Goal: Communication & Community: Answer question/provide support

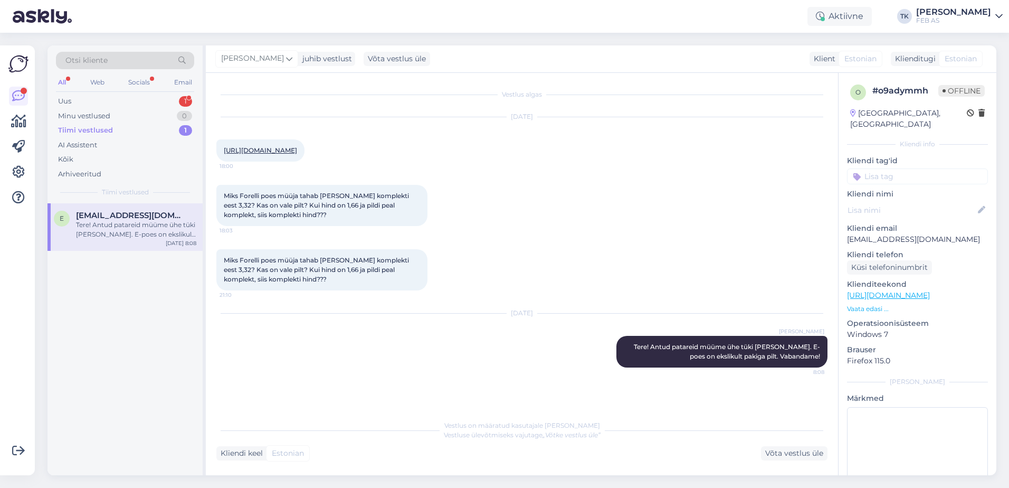
click at [121, 98] on div "Uus 1" at bounding box center [125, 101] width 138 height 15
click at [116, 233] on div "Hi there, it's [PERSON_NAME] from Bonjoy Sanitary, [GEOGRAPHIC_DATA]. May I kno…" at bounding box center [136, 229] width 120 height 19
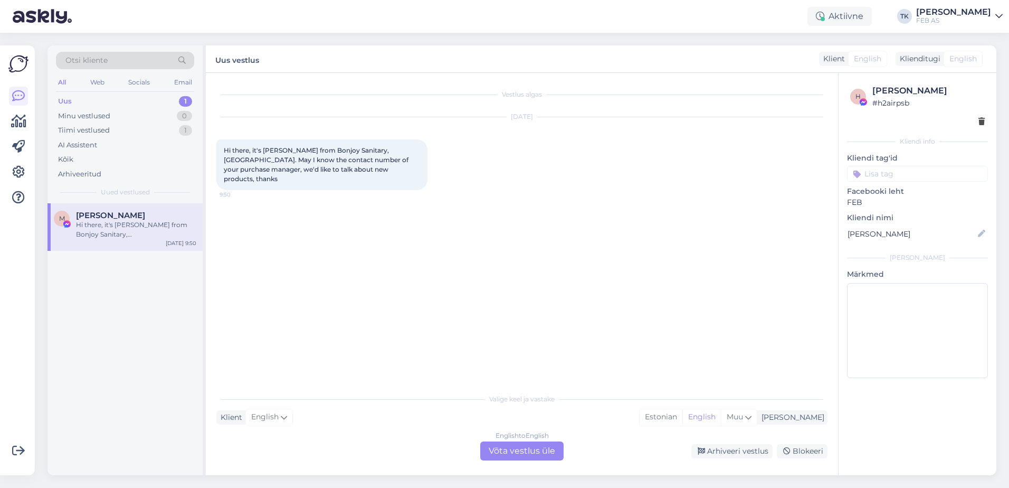
click at [512, 451] on div "English to English Võta vestlus üle" at bounding box center [521, 450] width 83 height 19
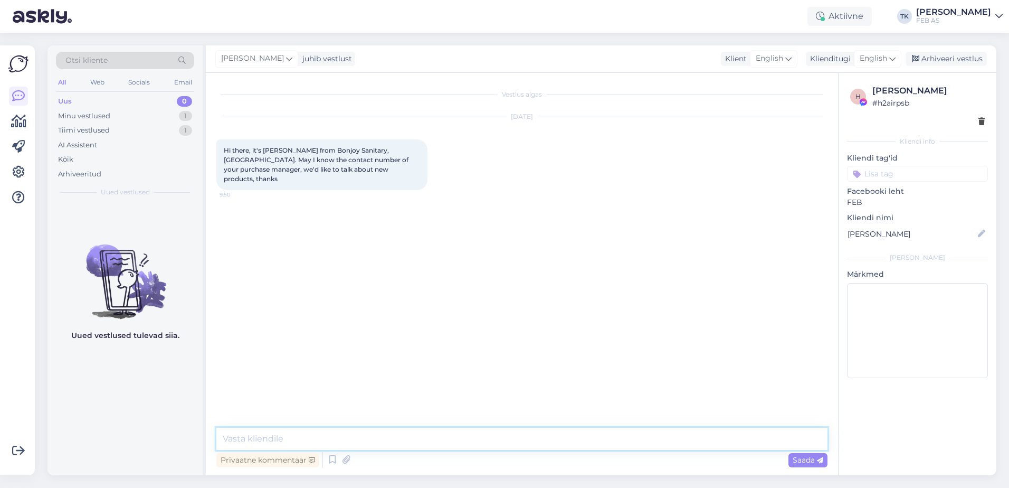
click at [426, 446] on textarea at bounding box center [521, 439] width 611 height 22
type textarea "Hello!"
click at [110, 173] on div "Arhiveeritud" at bounding box center [125, 174] width 138 height 15
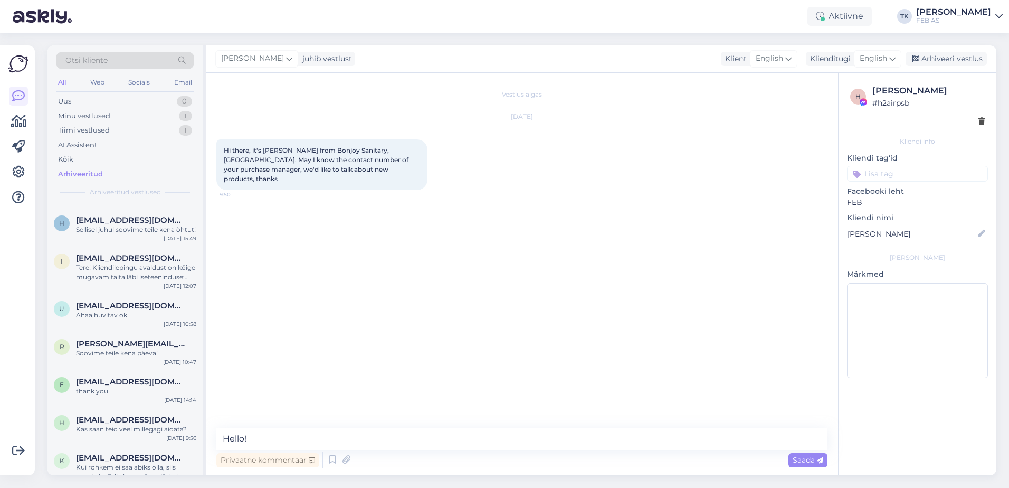
scroll to position [370, 0]
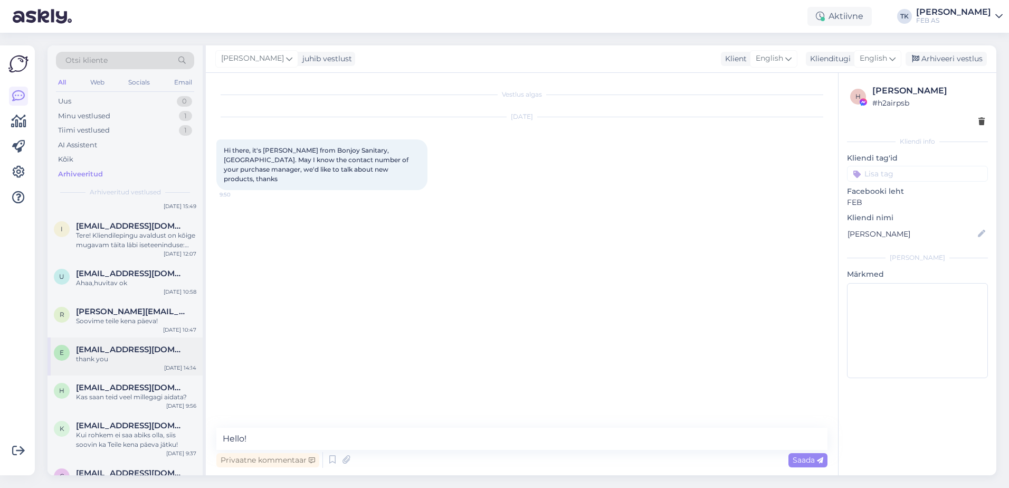
click at [144, 364] on div "thank you" at bounding box center [136, 359] width 120 height 10
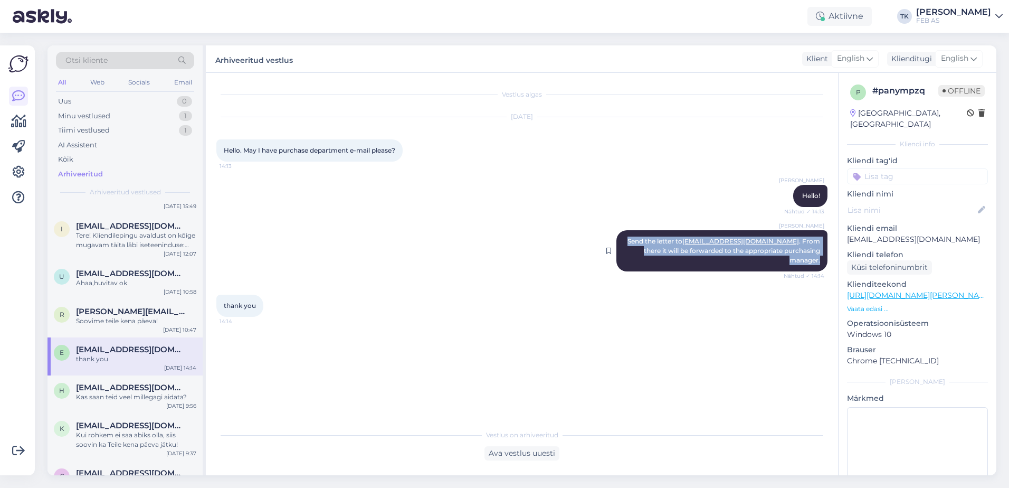
drag, startPoint x: 651, startPoint y: 242, endPoint x: 824, endPoint y: 254, distance: 172.6
click at [824, 254] on div "[PERSON_NAME] Send the letter to [EMAIL_ADDRESS][DOMAIN_NAME] . From there it w…" at bounding box center [722, 250] width 211 height 41
copy span "Send the letter to [EMAIL_ADDRESS][DOMAIN_NAME] . From there it will be forward…"
click at [101, 104] on div "Uus 0" at bounding box center [125, 101] width 138 height 15
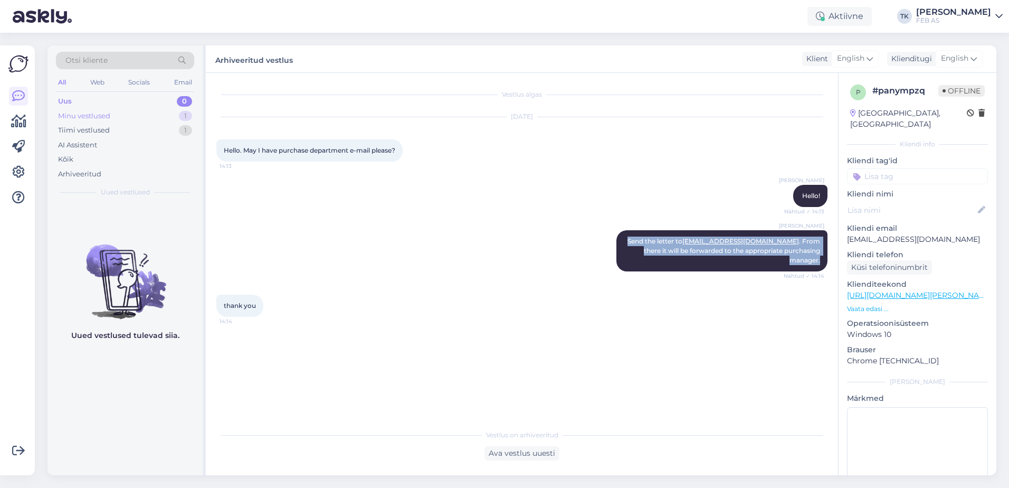
scroll to position [0, 0]
click at [98, 115] on div "Minu vestlused" at bounding box center [84, 116] width 52 height 11
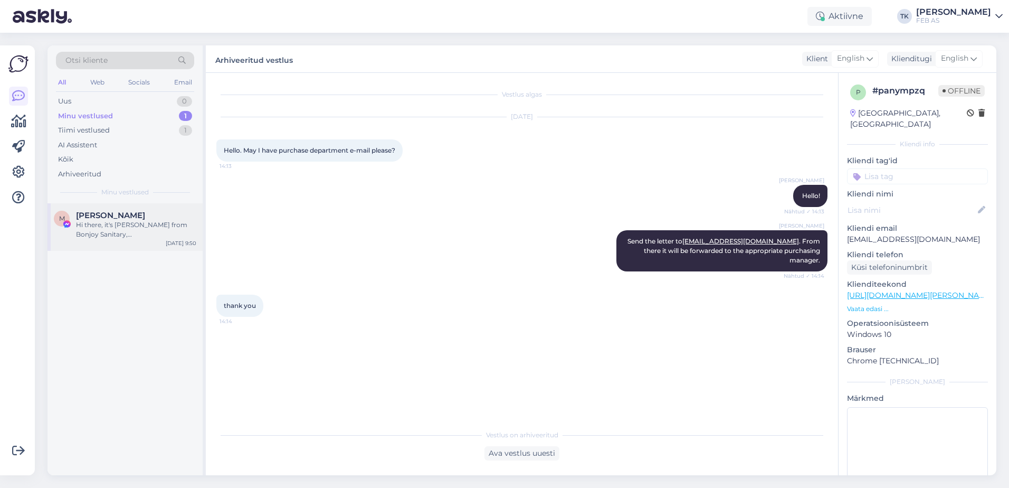
click at [137, 210] on div "M [PERSON_NAME] Hi there, it's [PERSON_NAME] from Bonjoy Sanitary, [GEOGRAPHIC_…" at bounding box center [125, 227] width 155 height 48
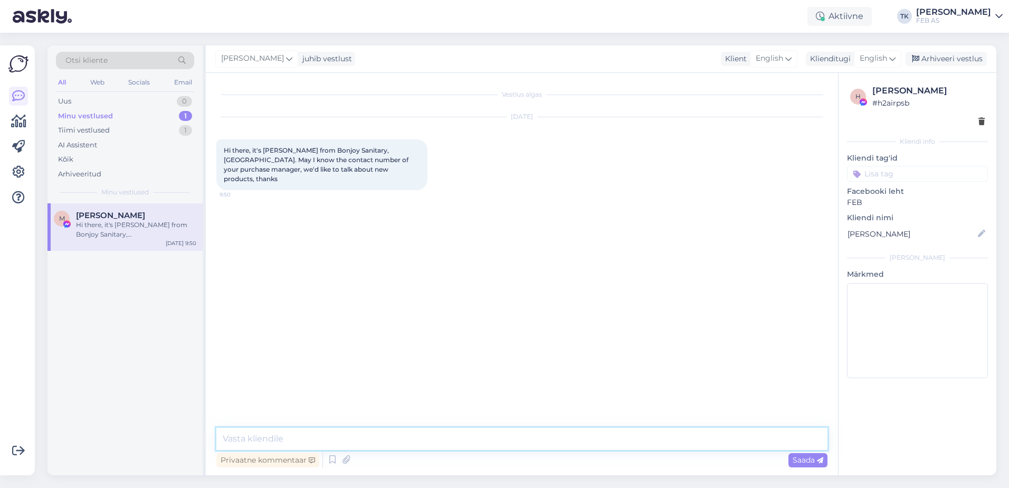
click at [392, 437] on textarea at bounding box center [521, 439] width 611 height 22
paste textarea "Send the letter to [EMAIL_ADDRESS][DOMAIN_NAME]. From there it will be forwarde…"
click at [225, 441] on textarea "Send the letter to [EMAIL_ADDRESS][DOMAIN_NAME]. From there it will be forwarde…" at bounding box center [521, 439] width 611 height 22
type textarea "Hello, [PERSON_NAME]! Send the letter to [EMAIL_ADDRESS][DOMAIN_NAME]. From the…"
click at [812, 460] on span "Saada" at bounding box center [808, 460] width 31 height 10
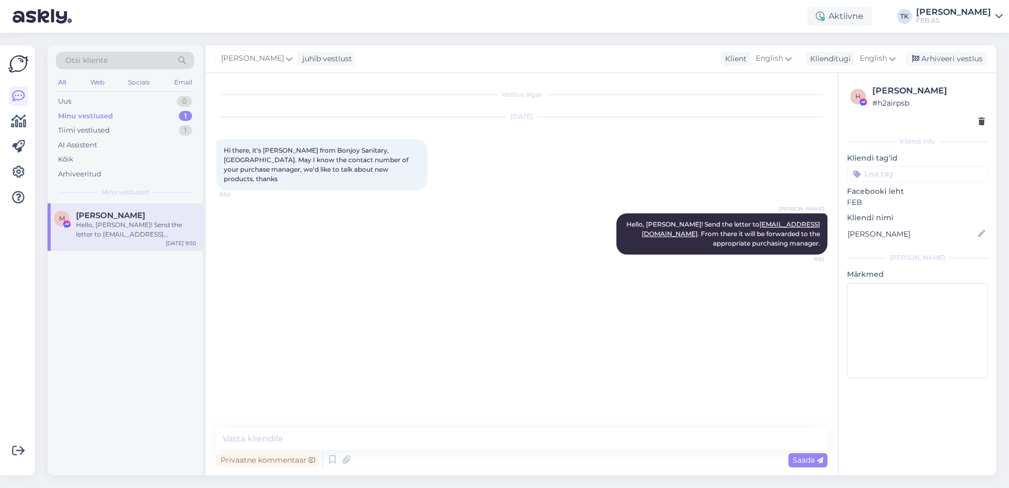
click at [641, 296] on div "Vestlus algas [DATE] Hi there, it's [PERSON_NAME] from Bonjoy Sanitary, [GEOGRA…" at bounding box center [526, 250] width 621 height 335
click at [404, 283] on div "Vestlus algas [DATE] Hi there, it's [PERSON_NAME] from Bonjoy Sanitary, [GEOGRA…" at bounding box center [526, 250] width 621 height 335
click at [961, 57] on div "Arhiveeri vestlus" at bounding box center [946, 59] width 81 height 14
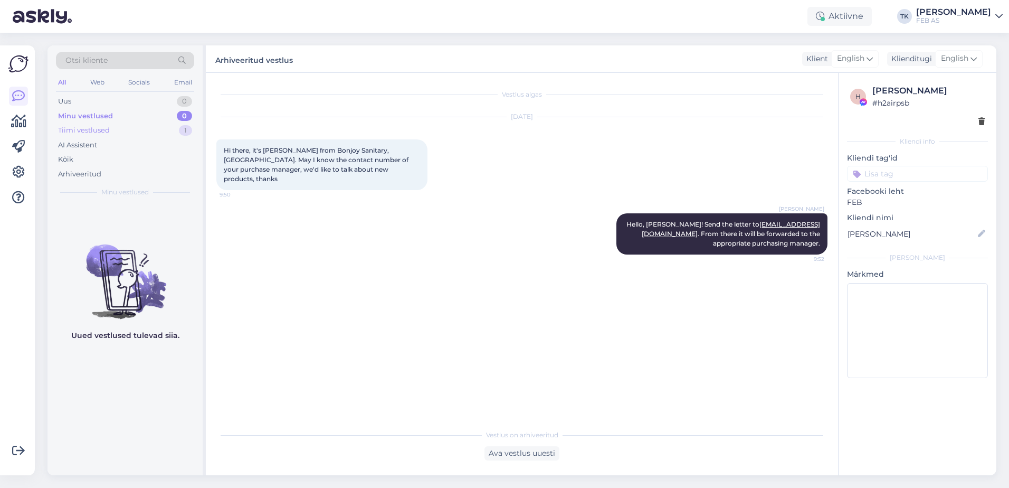
click at [144, 129] on div "Tiimi vestlused 1" at bounding box center [125, 130] width 138 height 15
